Goal: Check status

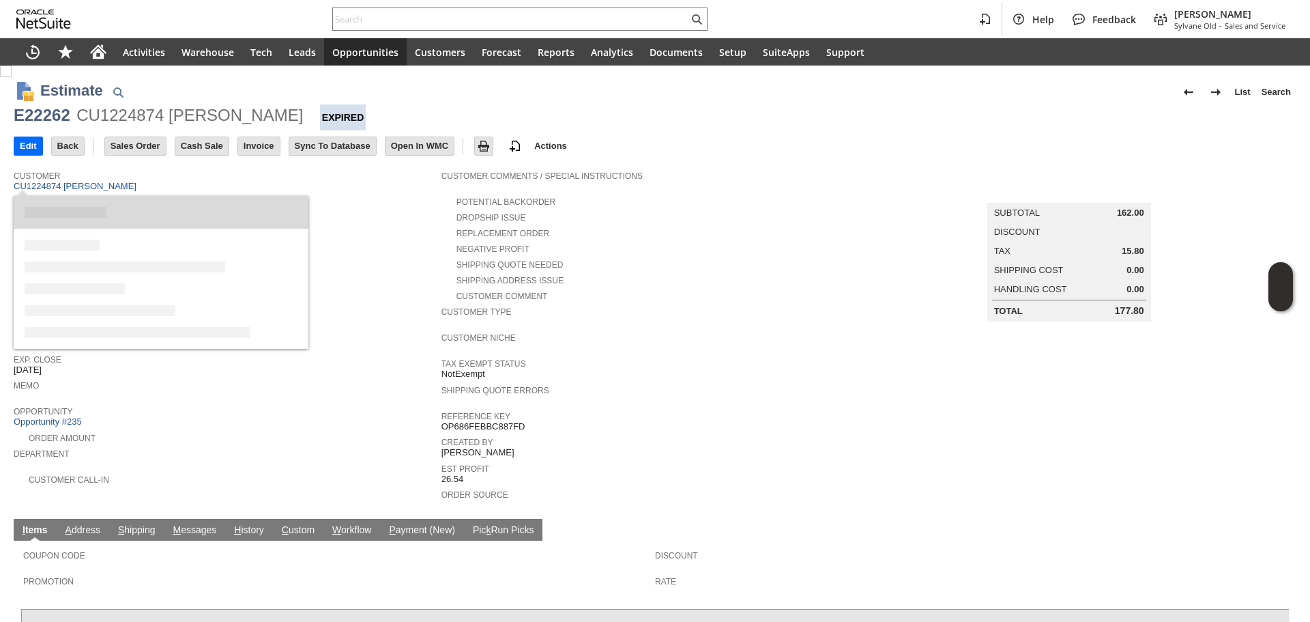
click at [197, 198] on h2 at bounding box center [161, 212] width 295 height 33
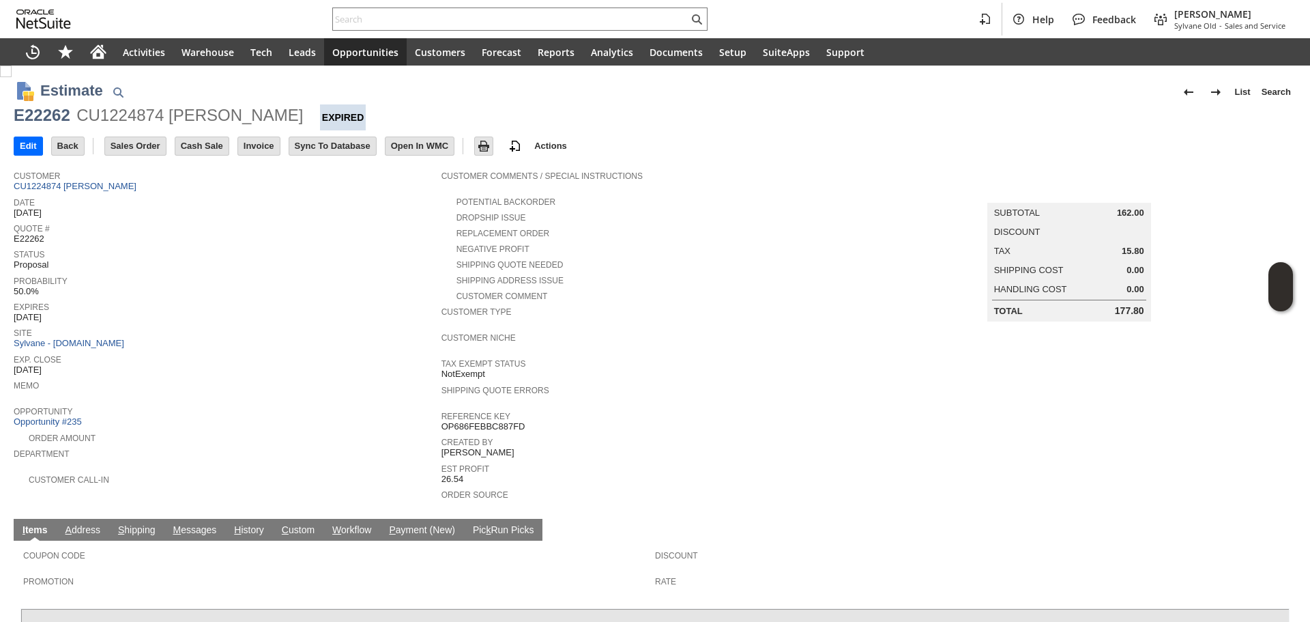
click at [150, 187] on div "Customer CU1224874 [PERSON_NAME]" at bounding box center [224, 179] width 421 height 25
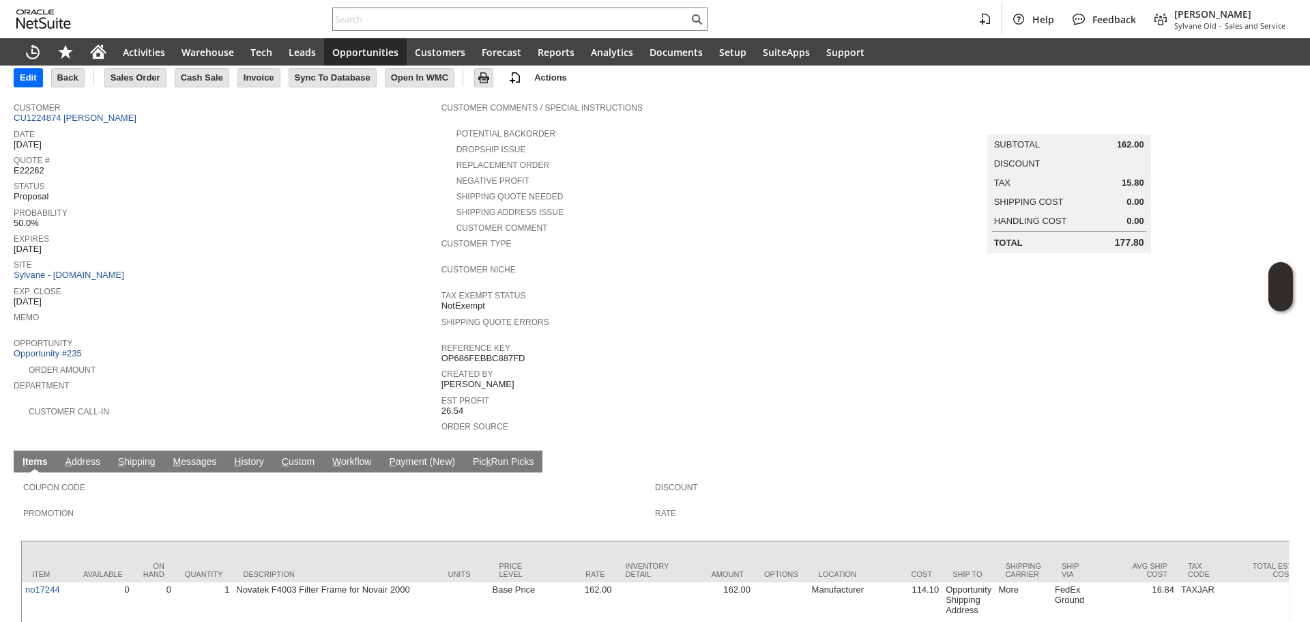
click at [200, 456] on link "M essages" at bounding box center [194, 462] width 50 height 13
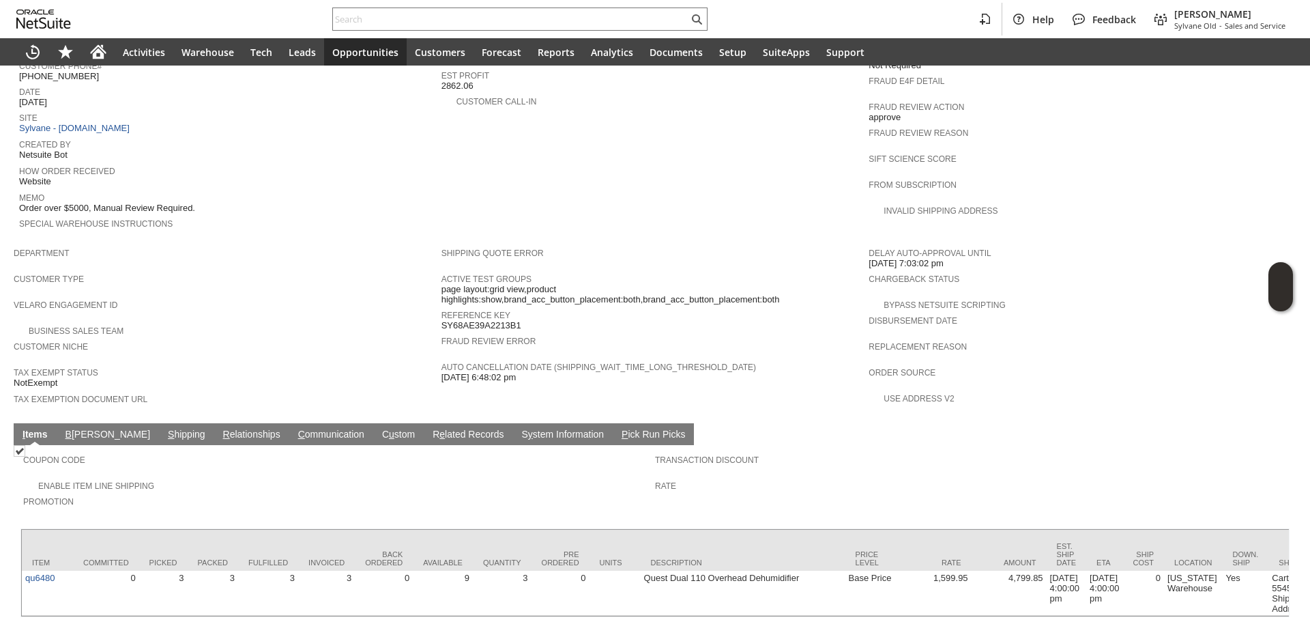
scroll to position [621, 0]
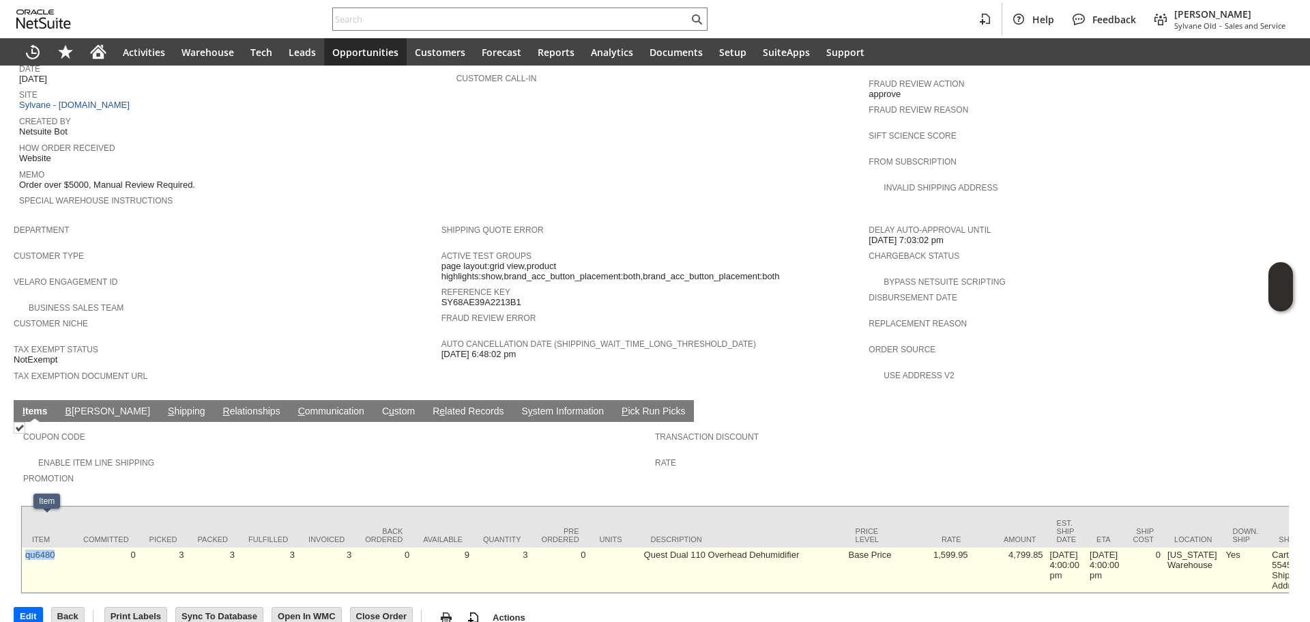
copy link "qu6480"
drag, startPoint x: 62, startPoint y: 530, endPoint x: 25, endPoint y: 530, distance: 37.5
click at [25, 547] on td "qu6480" at bounding box center [47, 569] width 51 height 45
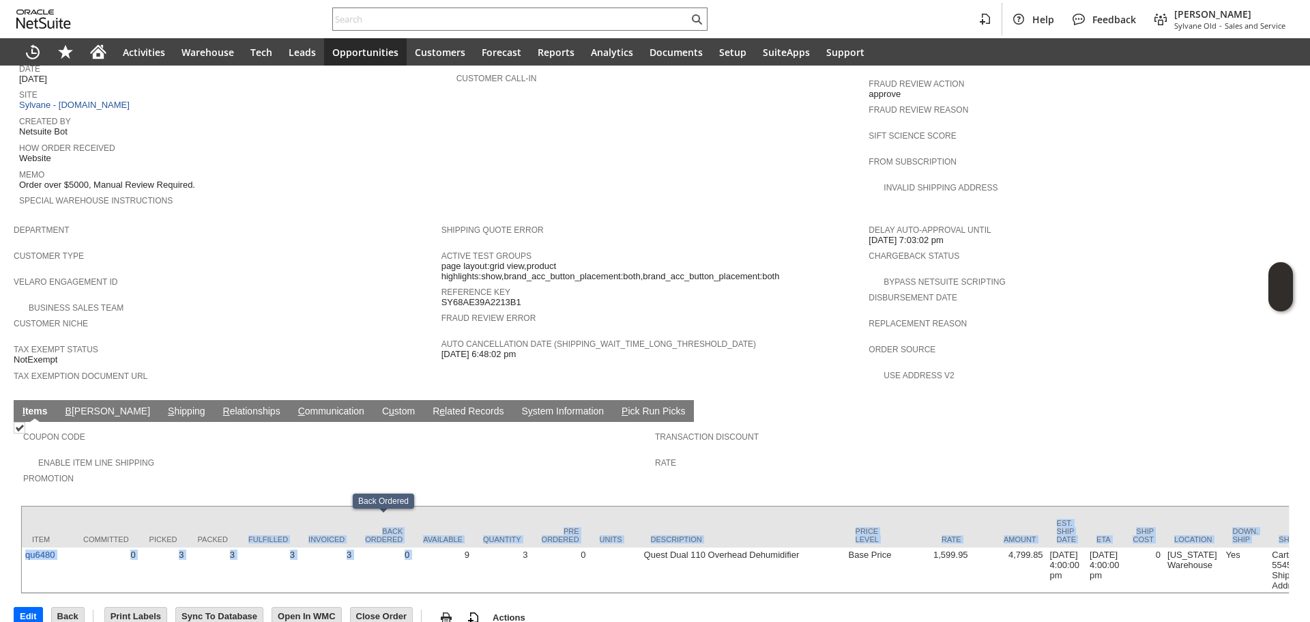
drag, startPoint x: 462, startPoint y: 533, endPoint x: 659, endPoint y: 209, distance: 378.8
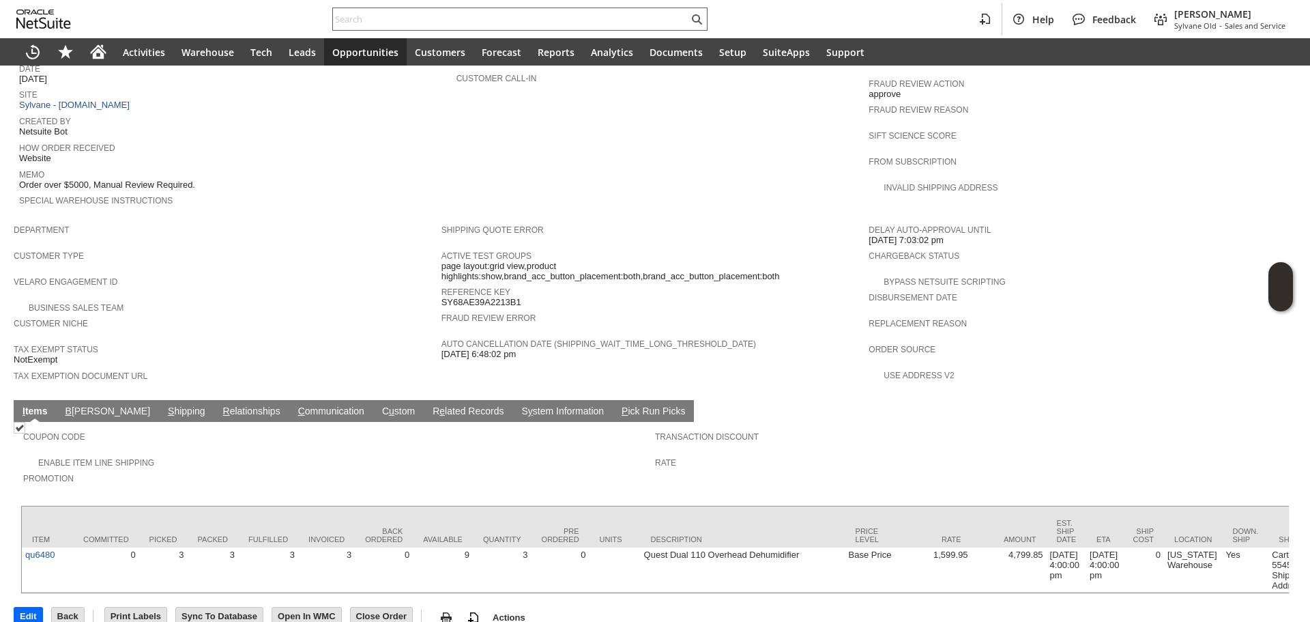
click at [483, 13] on input "text" at bounding box center [510, 19] width 355 height 16
click at [491, 14] on input "text" at bounding box center [510, 19] width 355 height 16
drag, startPoint x: 520, startPoint y: 29, endPoint x: 523, endPoint y: 15, distance: 14.1
click at [519, 25] on div at bounding box center [519, 19] width 375 height 23
paste input "5059171157"
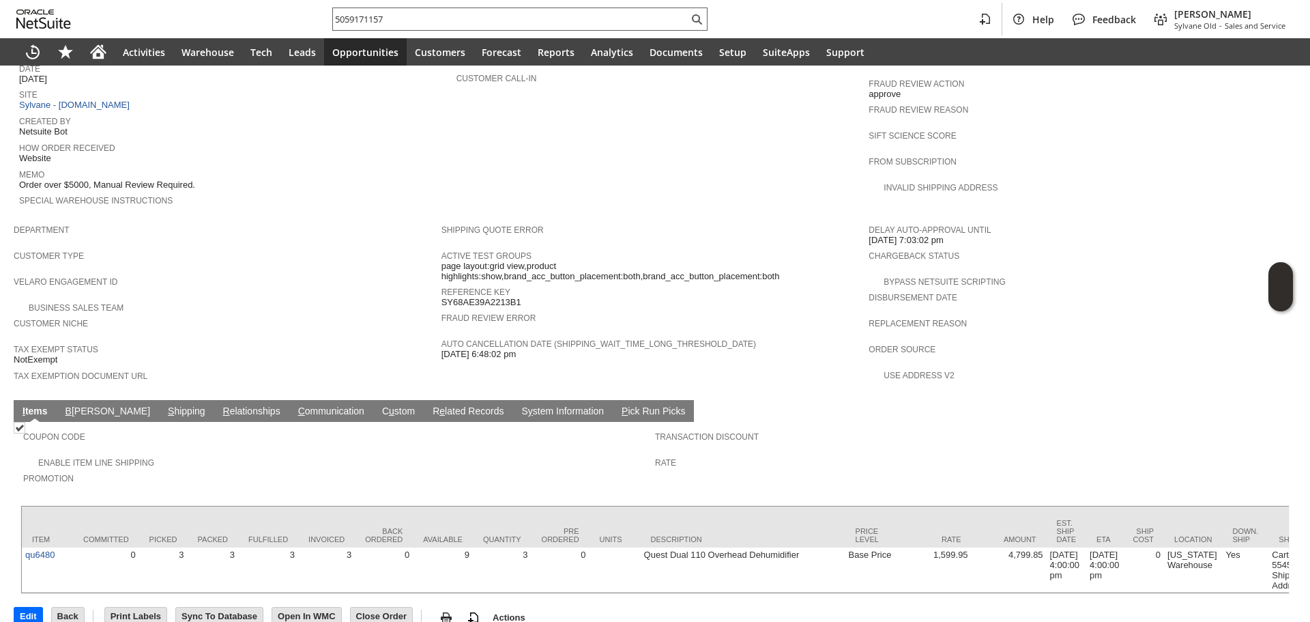
click at [524, 13] on input "5059171157" at bounding box center [510, 19] width 355 height 16
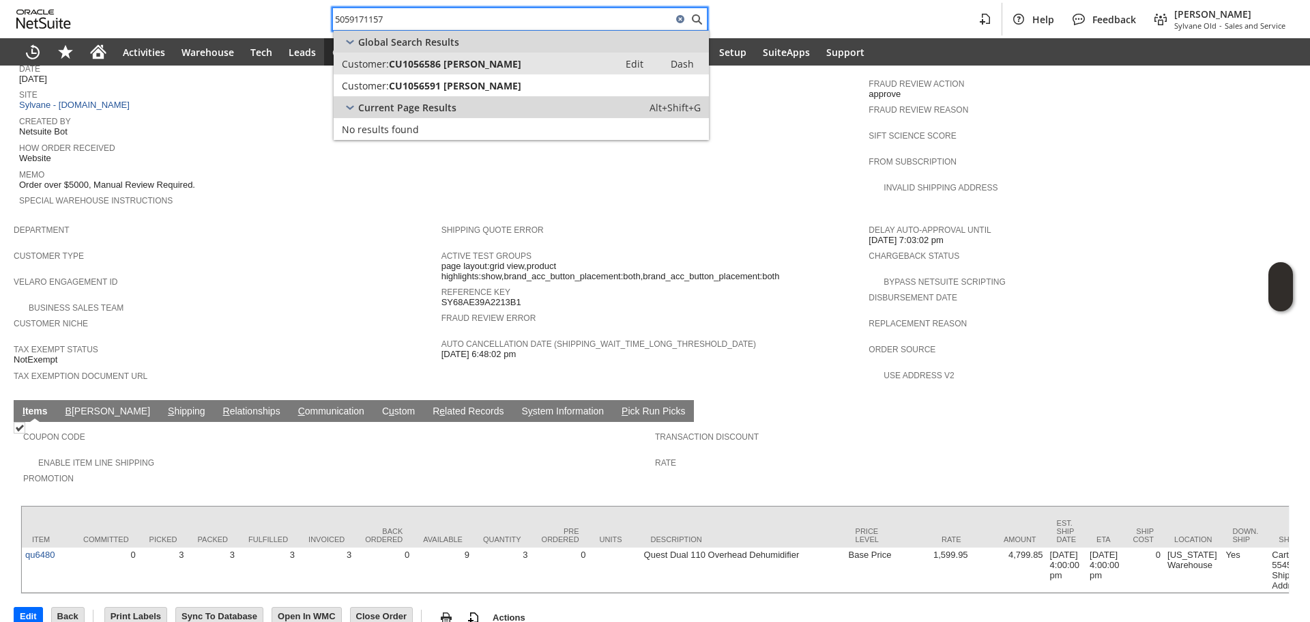
type input "5059171157"
click at [483, 61] on span "CU1056586 juan fernandez" at bounding box center [455, 63] width 132 height 13
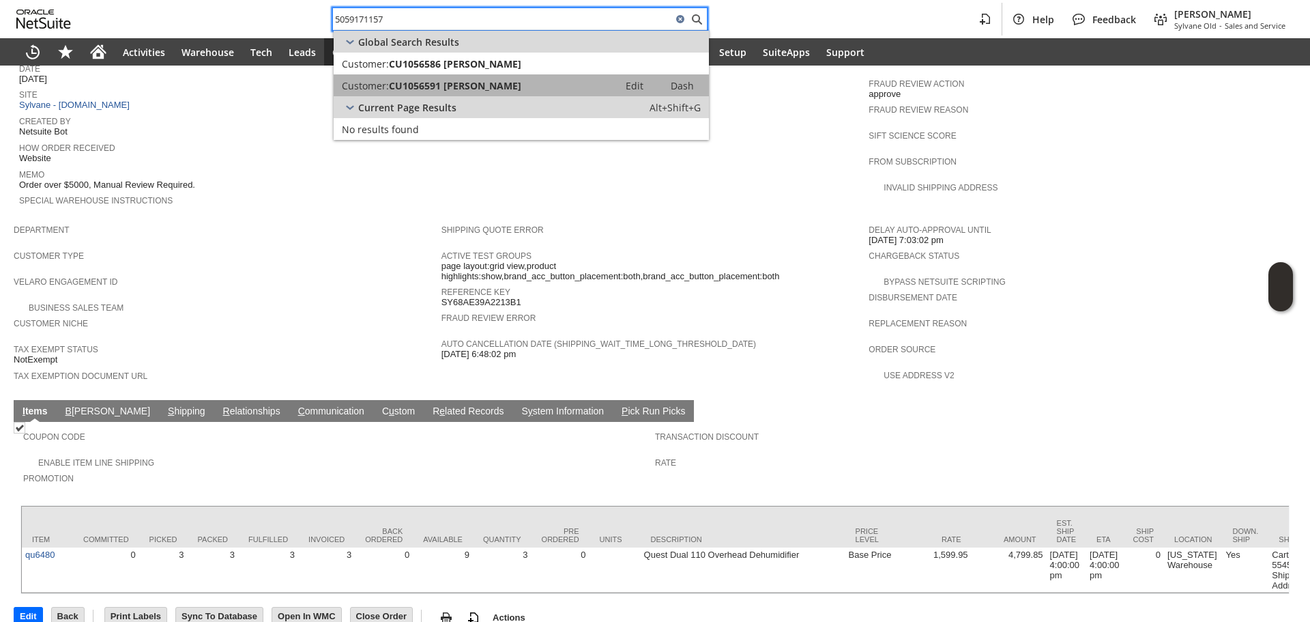
click at [472, 90] on span "CU1056591 juan fernandez" at bounding box center [455, 85] width 132 height 13
